Goal: Task Accomplishment & Management: Manage account settings

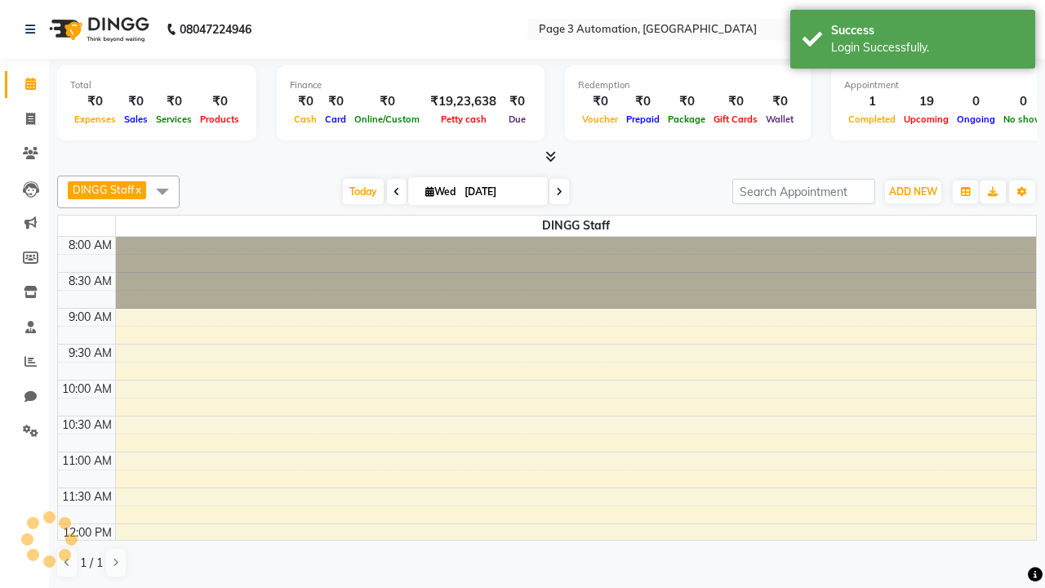
select select "en"
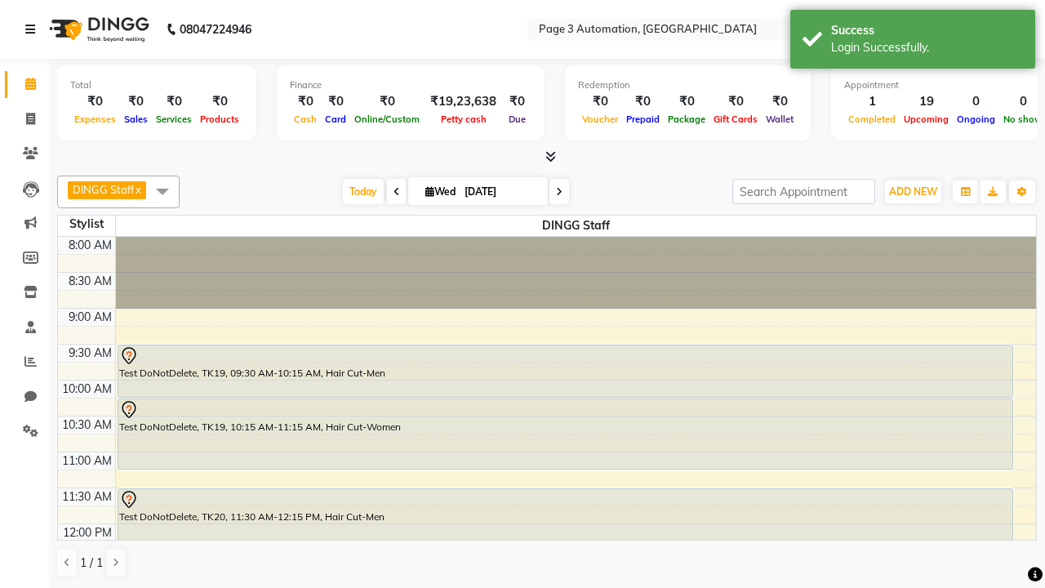
click at [33, 29] on icon at bounding box center [30, 29] width 10 height 11
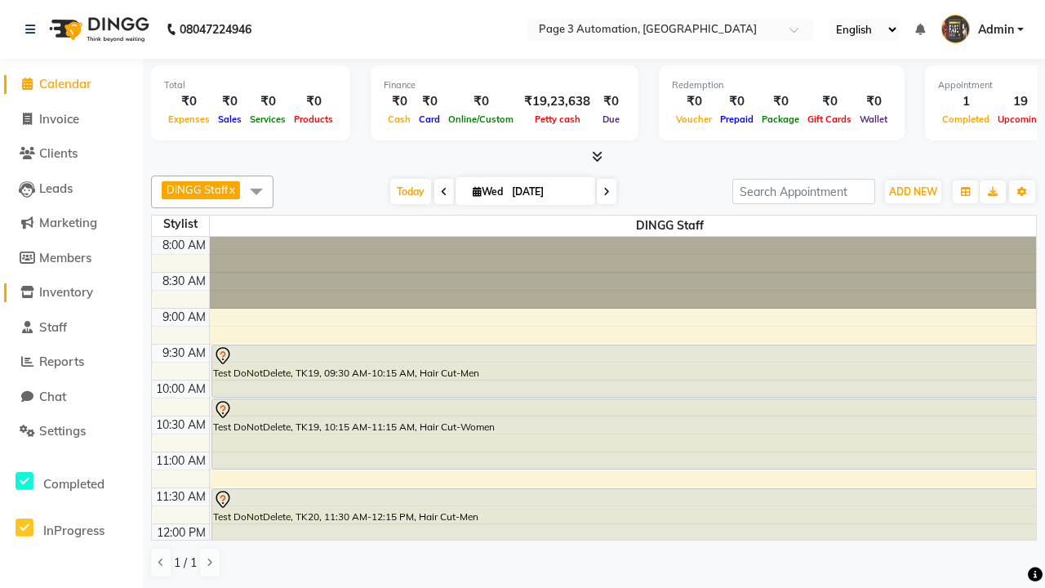
click at [71, 292] on span "Inventory" at bounding box center [66, 292] width 54 height 16
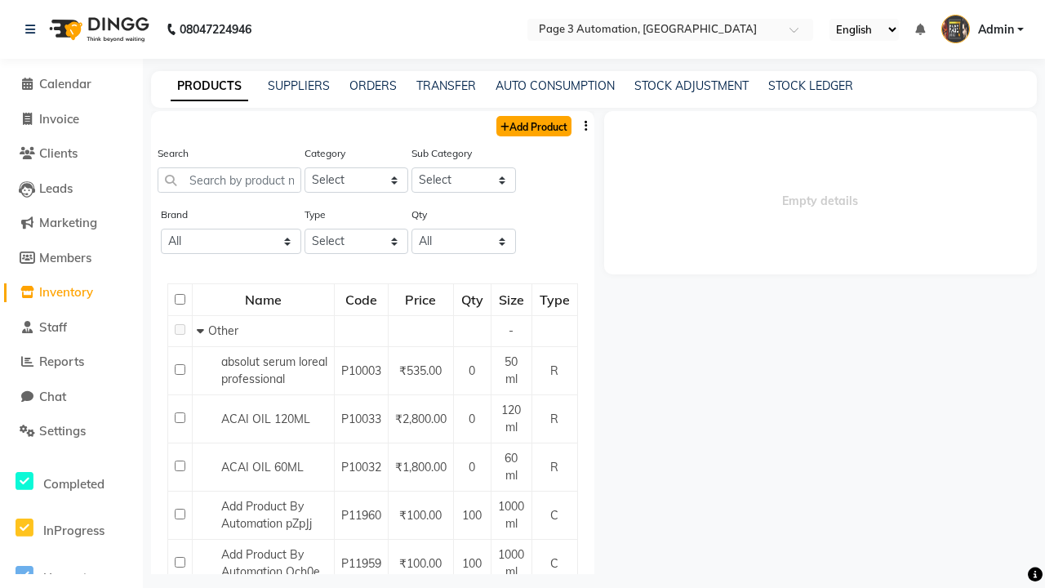
click at [532, 126] on link "Add Product" at bounding box center [533, 126] width 75 height 20
select select "true"
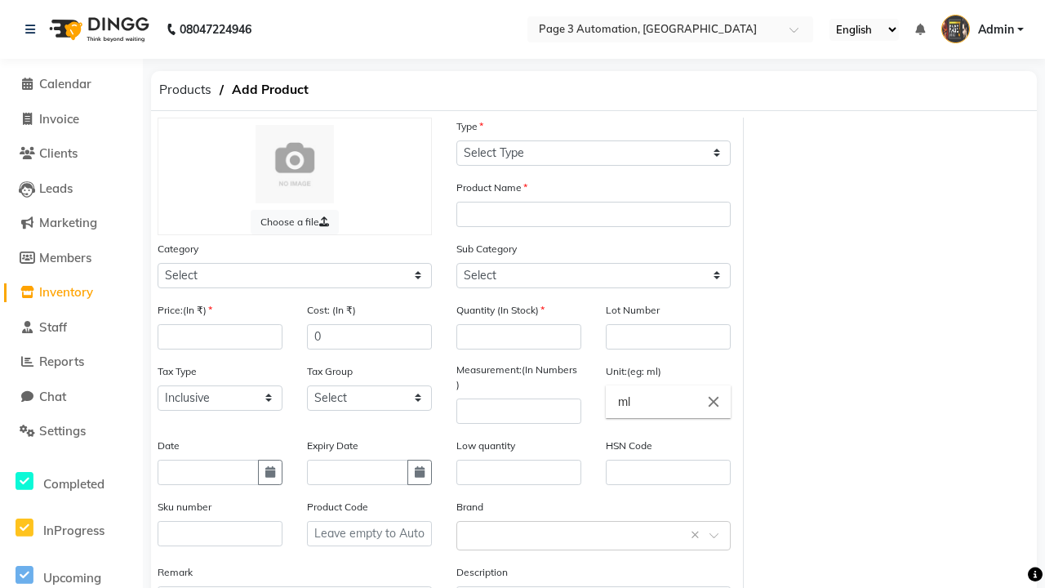
select select "C"
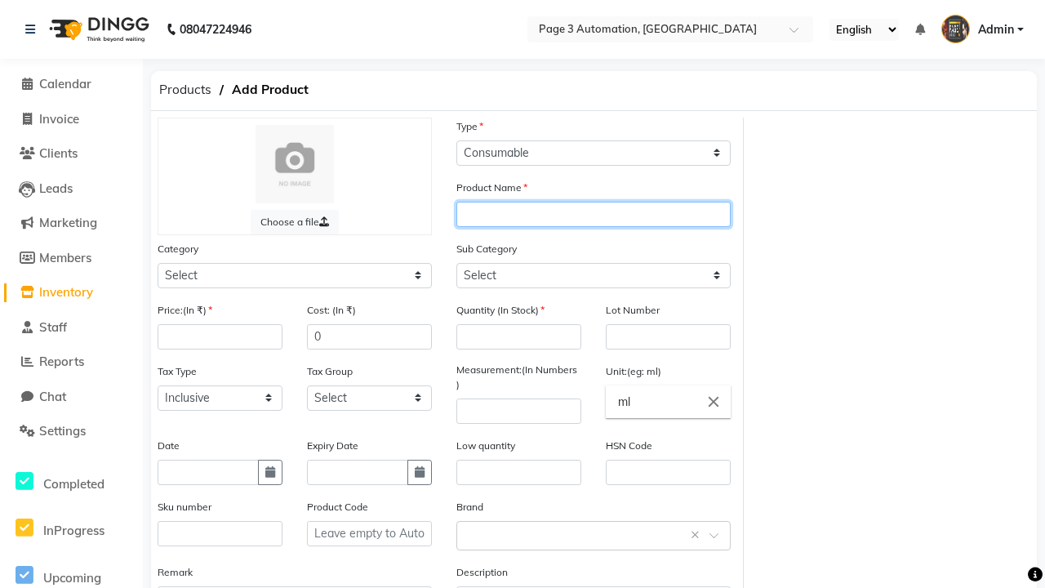
type input "Auto Product taW0"
select select "41401000"
type input "Auto Product taW0"
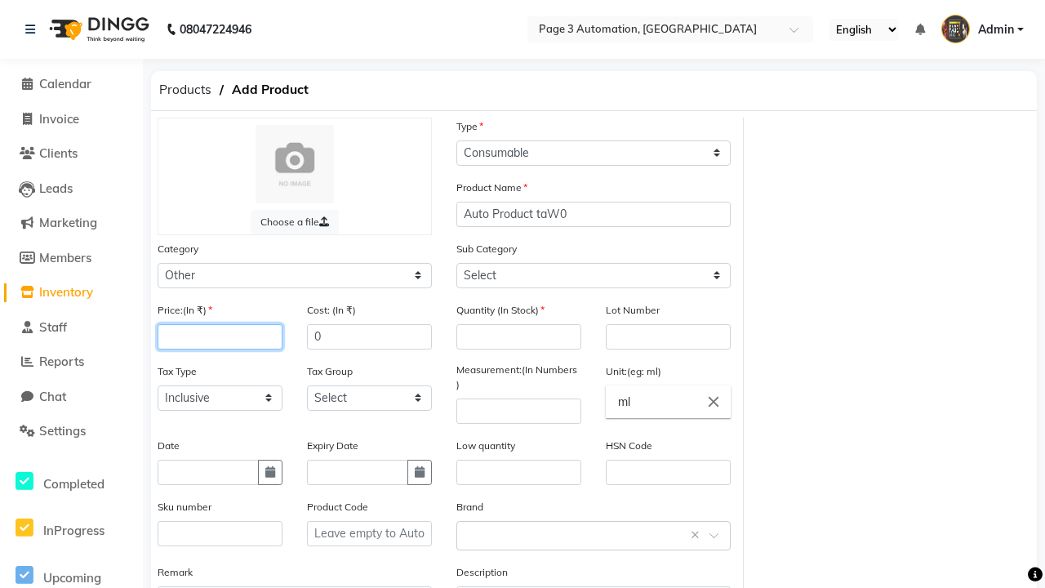
select select "41401002"
type input "100"
type input "150"
type input "100"
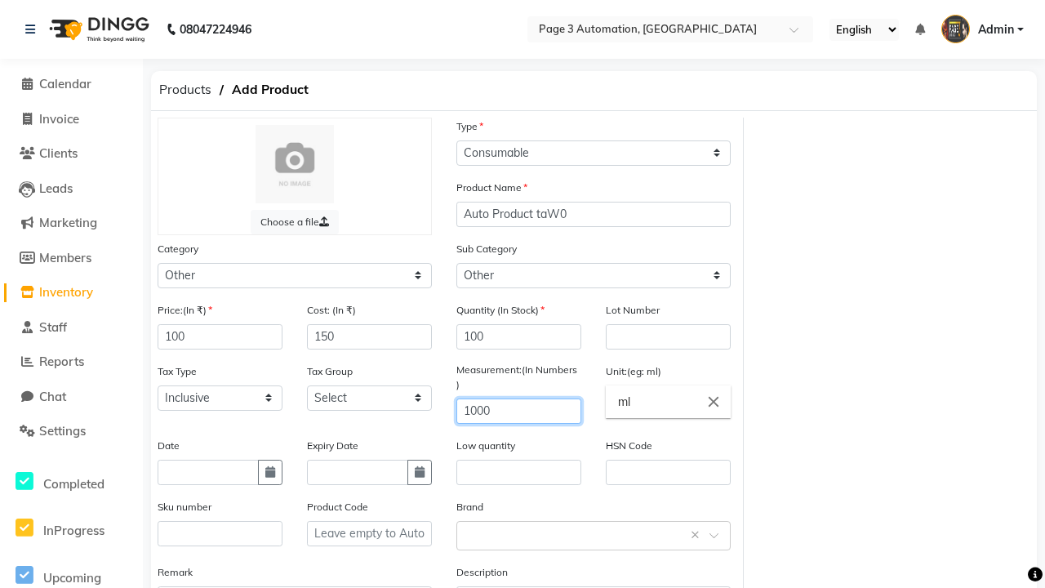
type input "1000"
type textarea "This Product is Created by Automation"
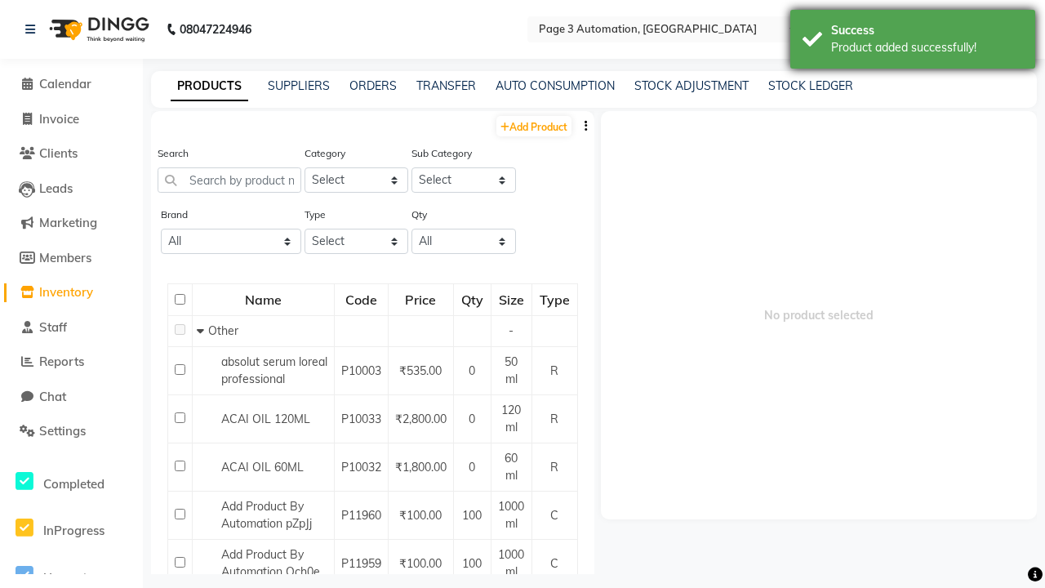
click at [912, 42] on div "Product added successfully!" at bounding box center [927, 47] width 192 height 17
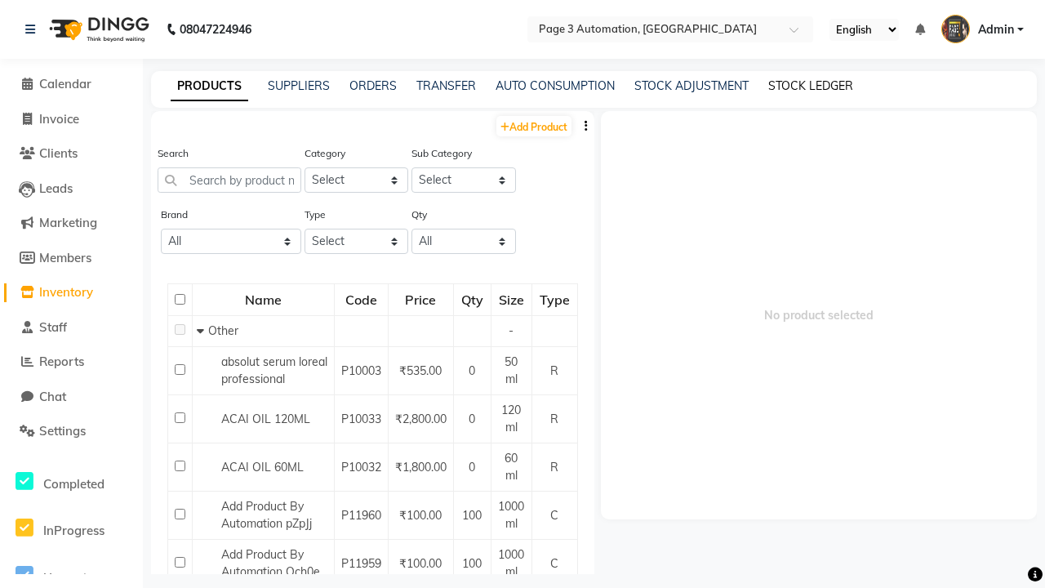
click at [810, 86] on link "STOCK LEDGER" at bounding box center [810, 85] width 85 height 15
select select "all"
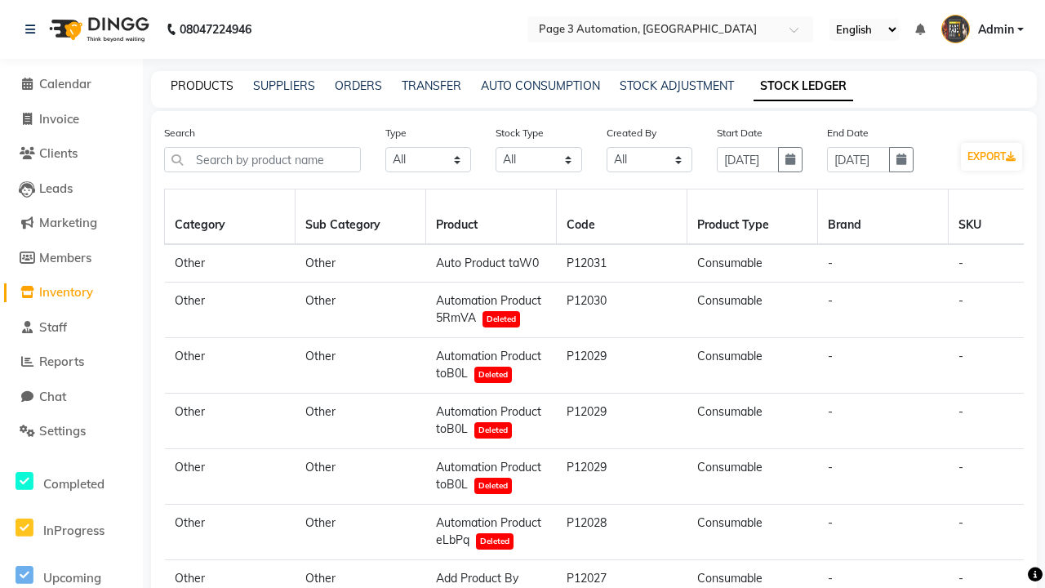
click at [202, 86] on link "PRODUCTS" at bounding box center [202, 85] width 63 height 15
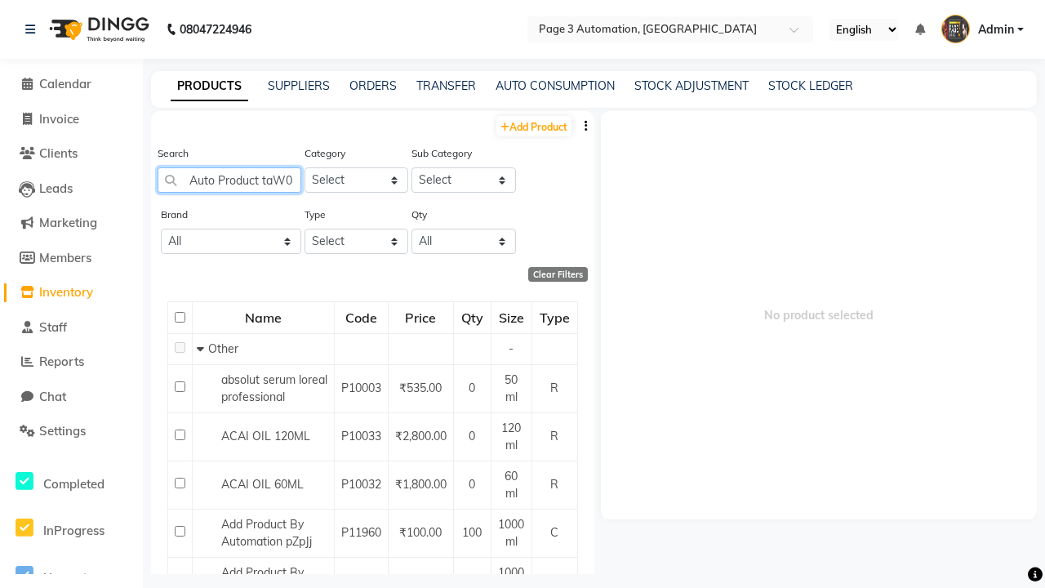
type input "Auto Product taW0"
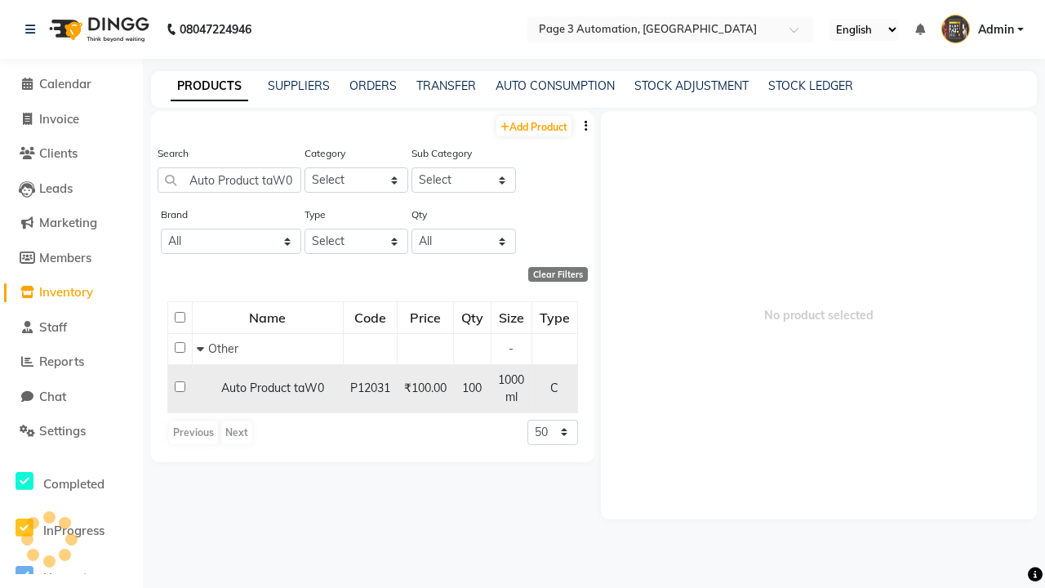
click at [180, 386] on input "checkbox" at bounding box center [180, 386] width 11 height 11
checkbox input "true"
select select
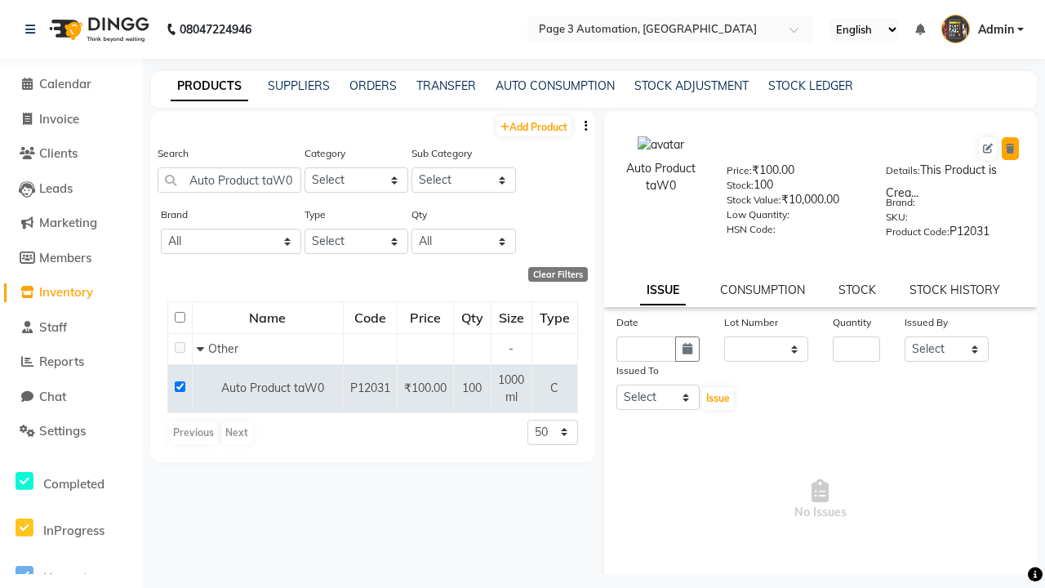
click at [1010, 149] on icon at bounding box center [1009, 149] width 9 height 10
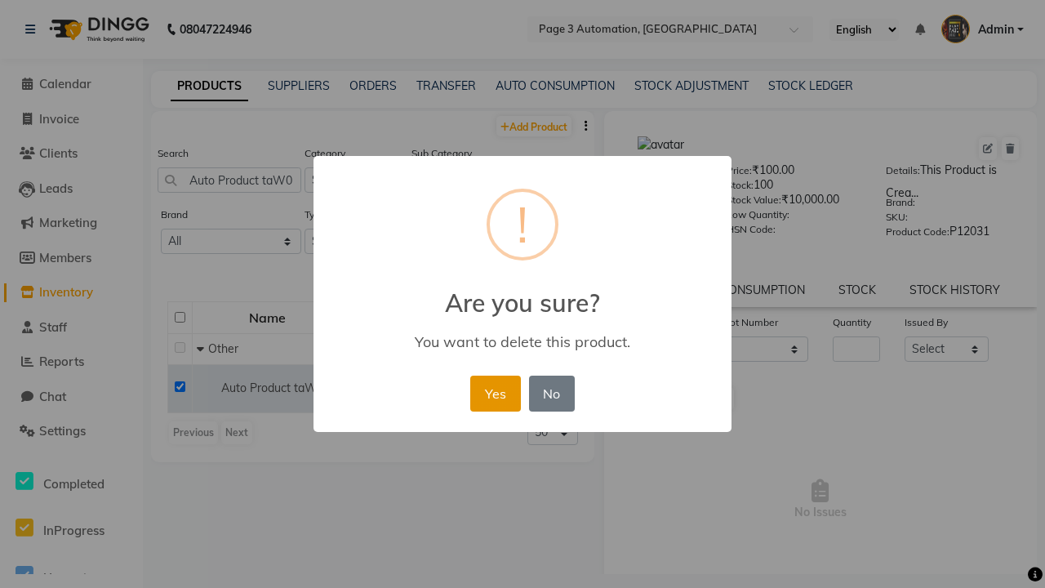
click at [495, 393] on button "Yes" at bounding box center [495, 393] width 50 height 36
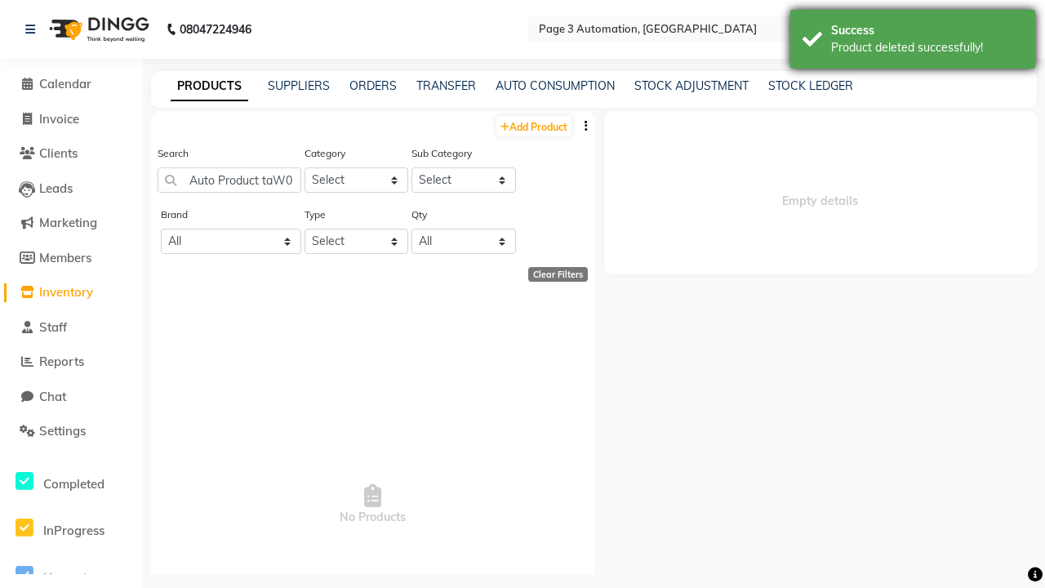
click at [912, 42] on div "Product deleted successfully!" at bounding box center [927, 47] width 192 height 17
